Goal: Find specific page/section: Find specific page/section

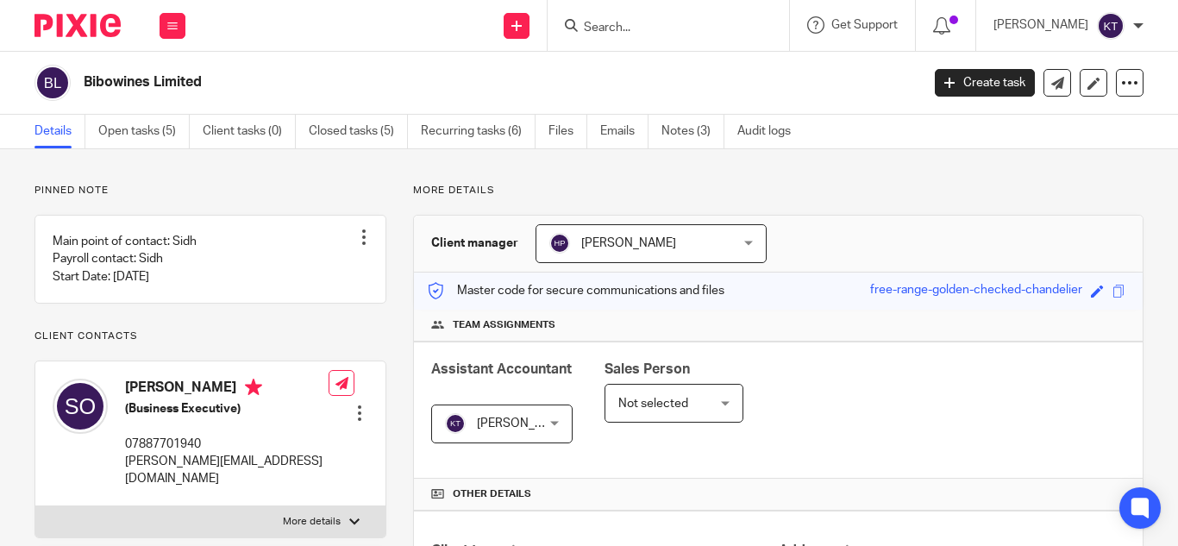
click at [633, 27] on input "Search" at bounding box center [659, 29] width 155 height 16
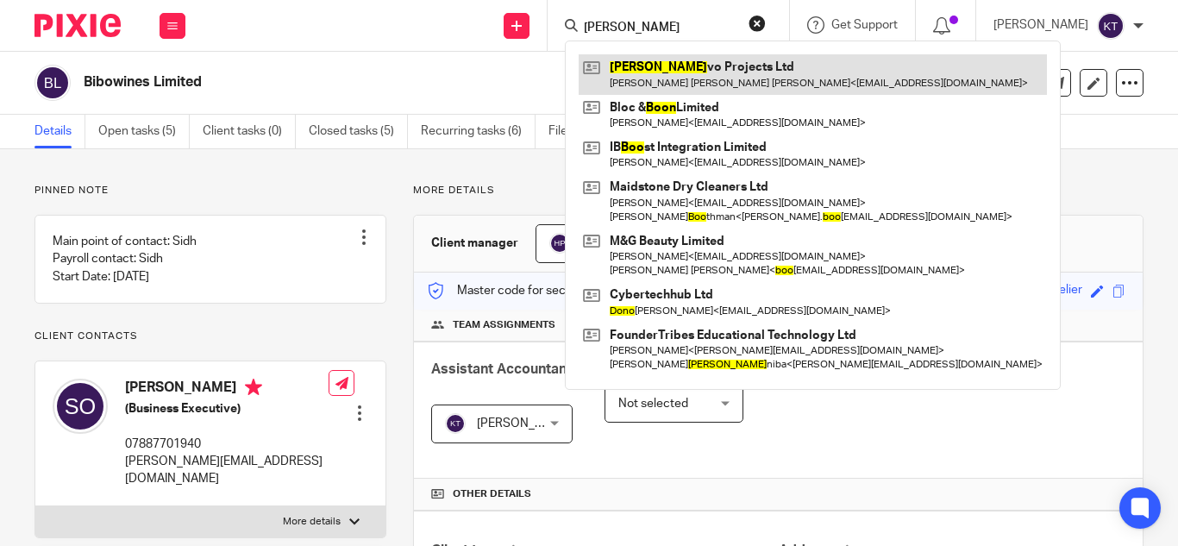
type input "[PERSON_NAME]"
click at [689, 77] on link at bounding box center [812, 74] width 468 height 40
